Goal: Transaction & Acquisition: Purchase product/service

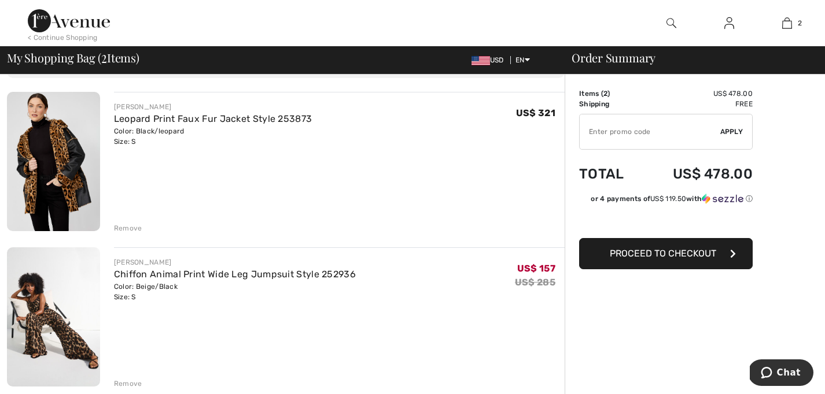
scroll to position [87, 0]
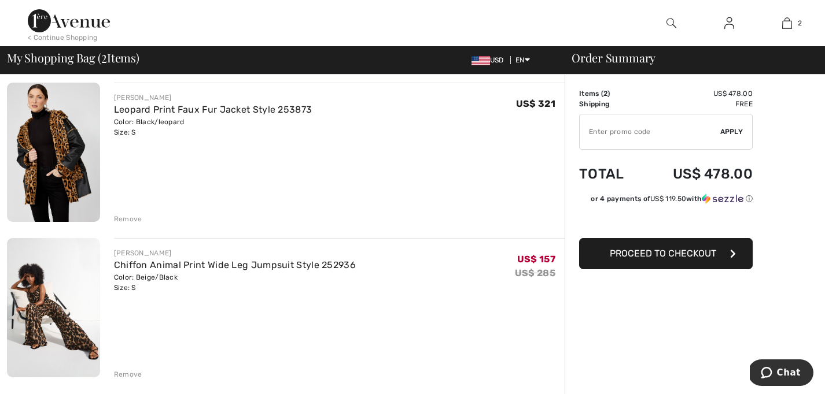
click at [126, 215] on div "Remove" at bounding box center [128, 219] width 28 height 10
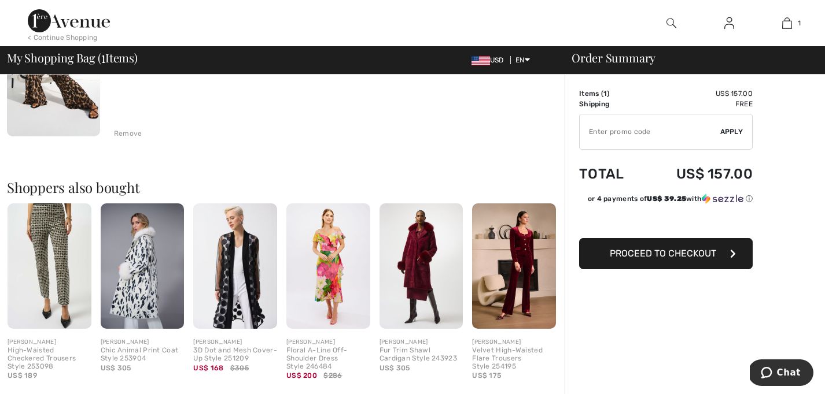
scroll to position [176, 0]
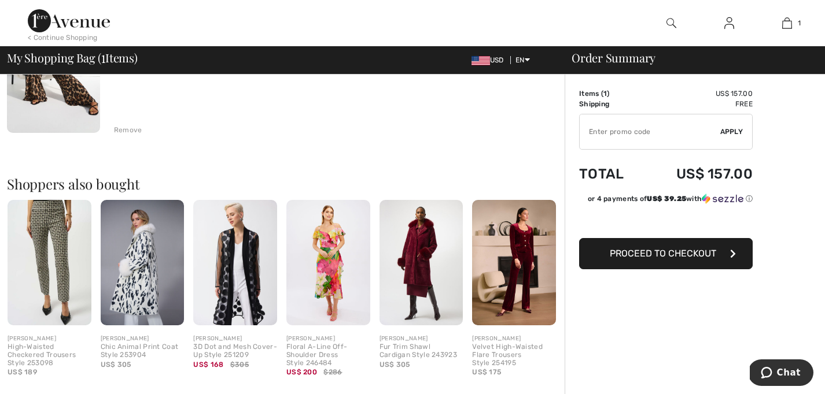
click at [419, 241] on img at bounding box center [421, 263] width 84 height 126
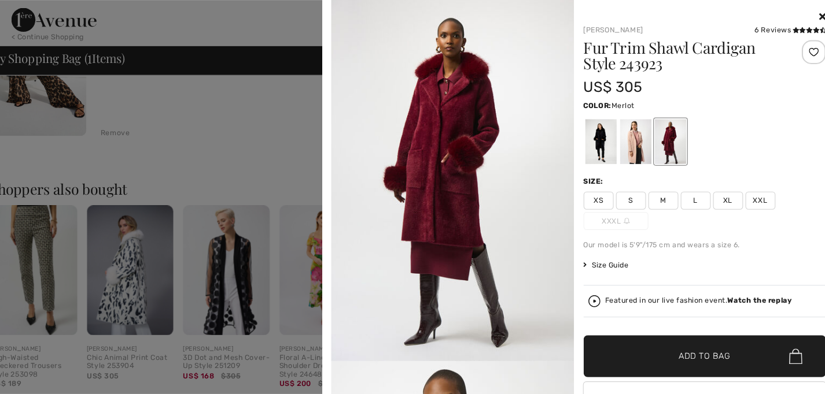
scroll to position [174, 0]
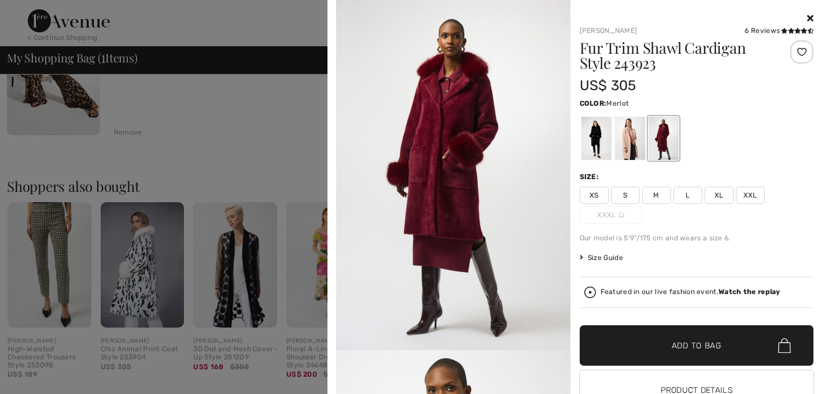
click at [659, 140] on div at bounding box center [663, 138] width 30 height 43
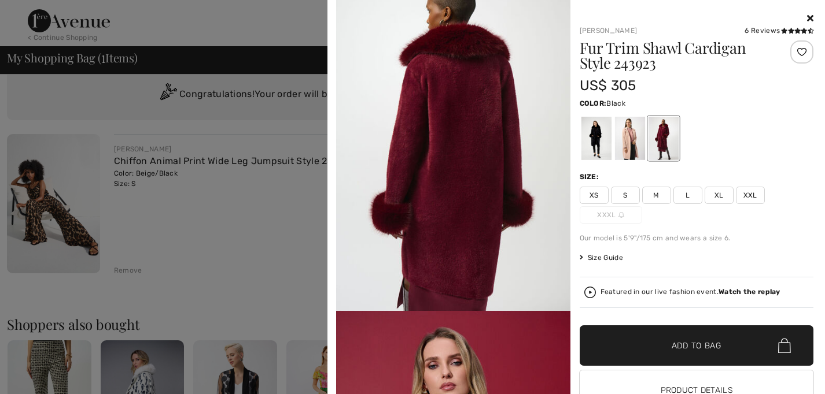
scroll to position [0, 0]
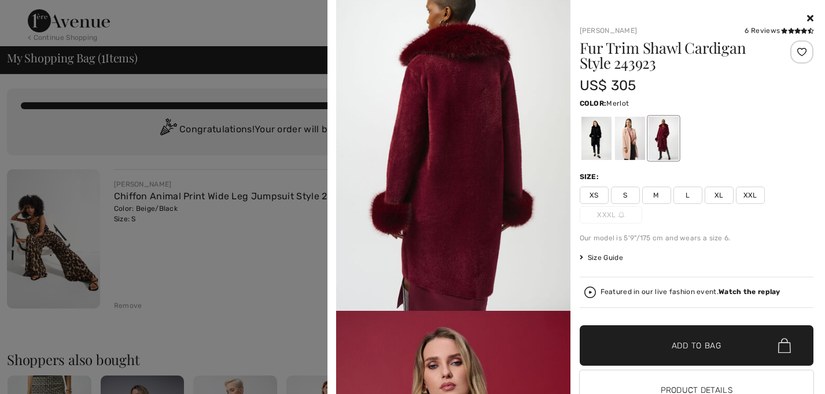
click at [810, 16] on icon at bounding box center [810, 17] width 6 height 9
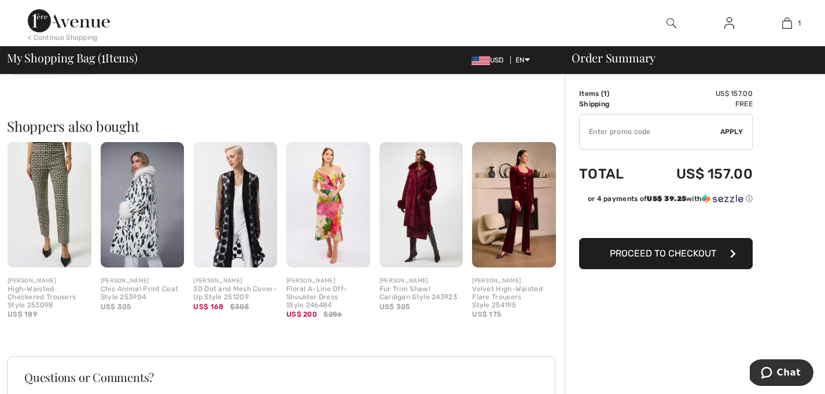
scroll to position [242, 0]
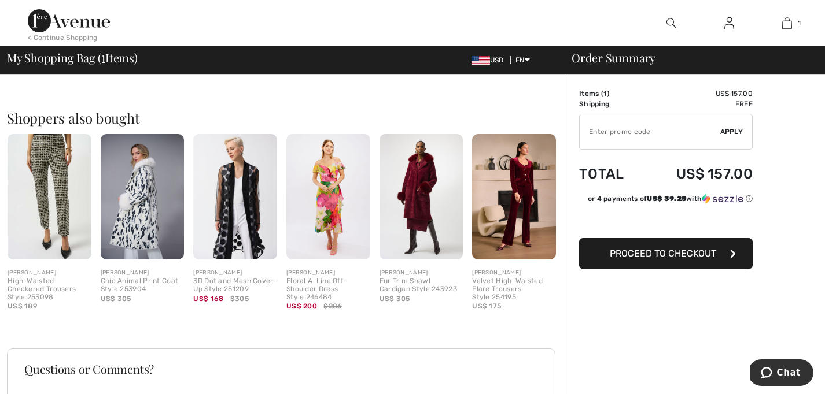
click at [147, 233] on img at bounding box center [143, 197] width 84 height 126
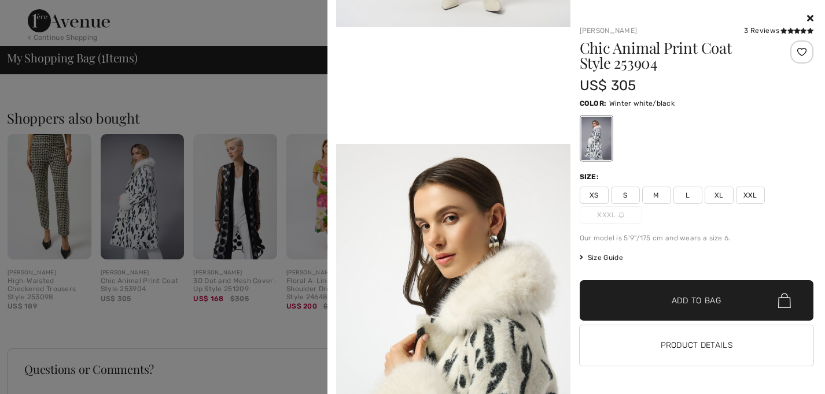
scroll to position [393, 0]
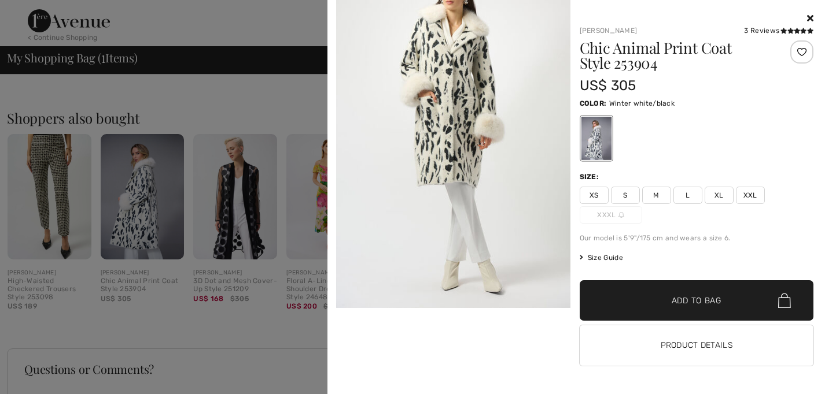
click at [807, 15] on icon at bounding box center [810, 17] width 6 height 9
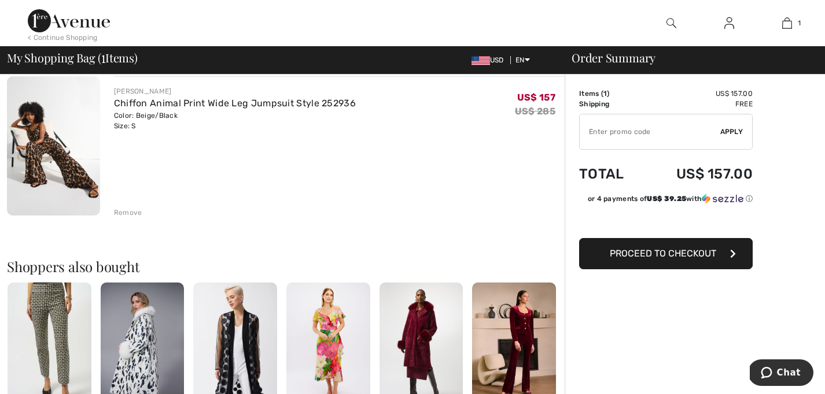
scroll to position [0, 0]
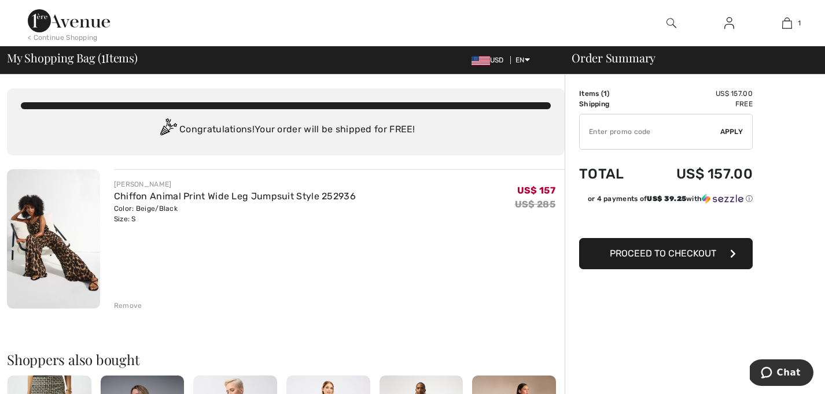
click at [72, 21] on img at bounding box center [69, 20] width 82 height 23
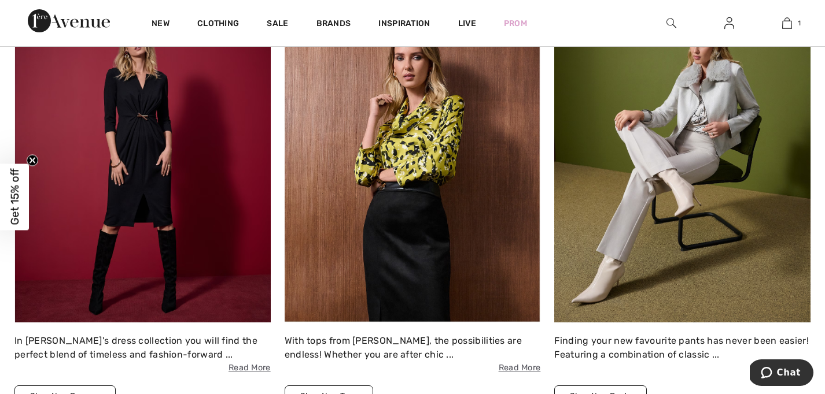
scroll to position [1048, 0]
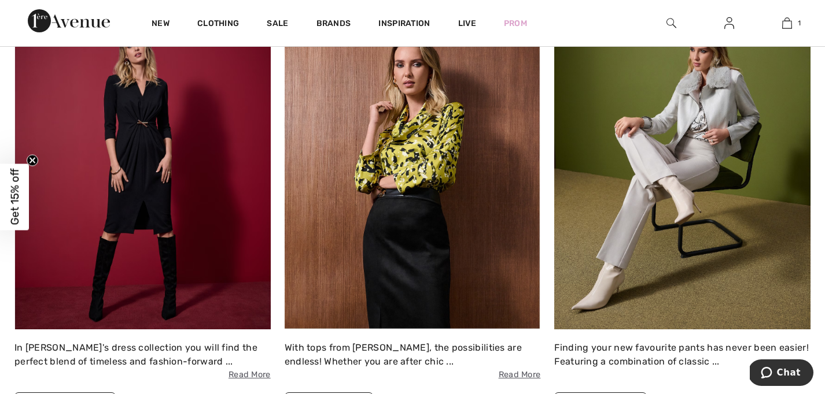
click at [710, 109] on img at bounding box center [682, 173] width 256 height 312
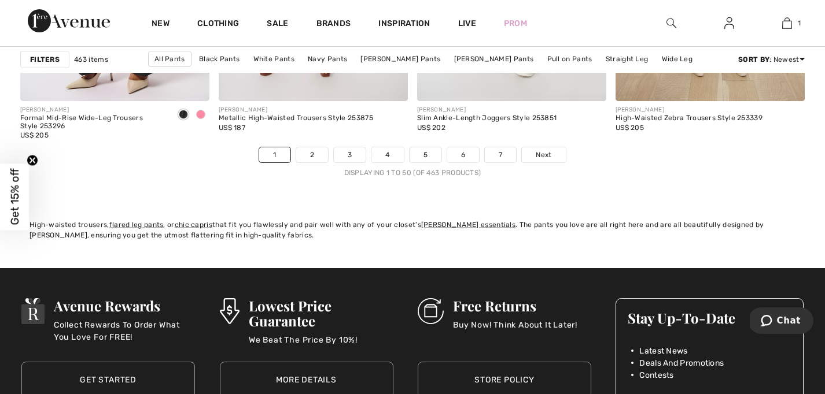
scroll to position [5160, 0]
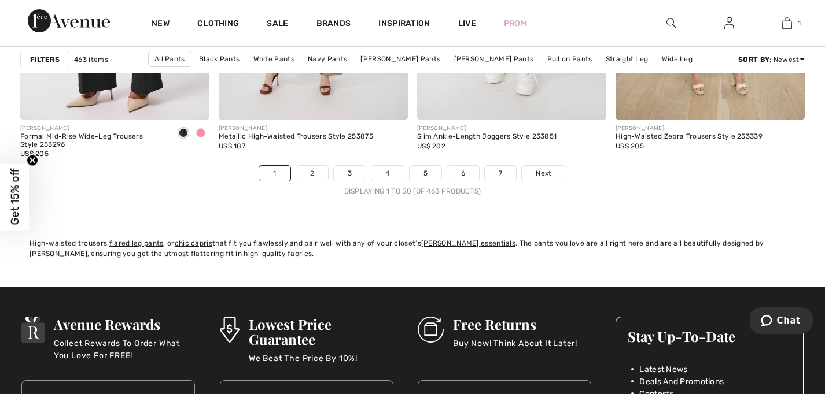
click at [311, 176] on link "2" at bounding box center [312, 173] width 32 height 15
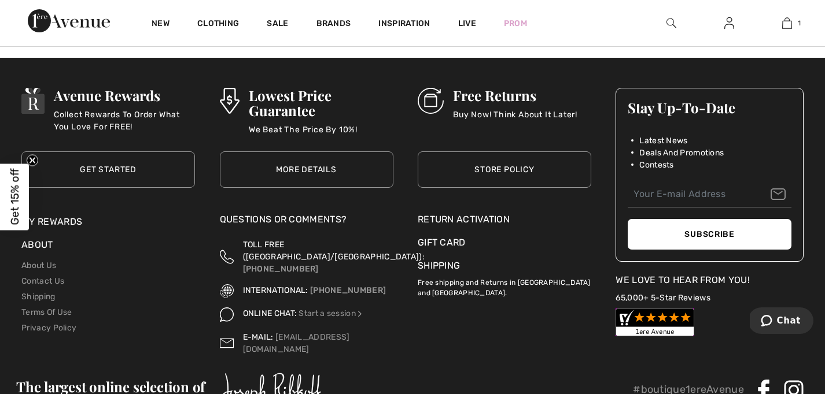
scroll to position [5462, 0]
